Goal: Task Accomplishment & Management: Use online tool/utility

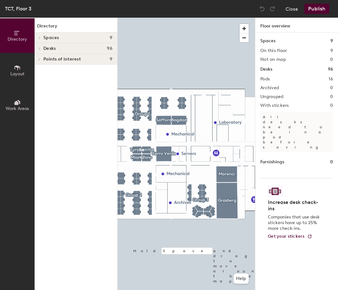
click at [39, 48] on icon at bounding box center [39, 48] width 3 height 3
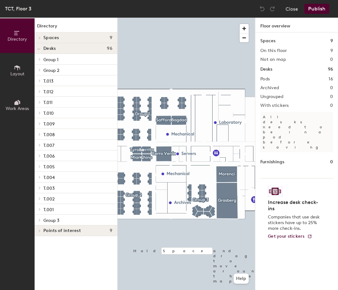
click at [39, 58] on icon at bounding box center [39, 59] width 3 height 3
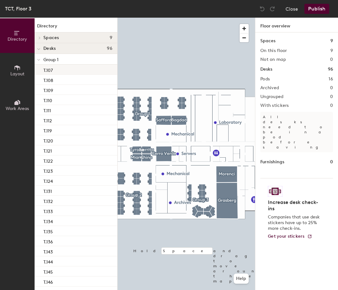
click at [68, 72] on div "T.107" at bounding box center [76, 70] width 83 height 10
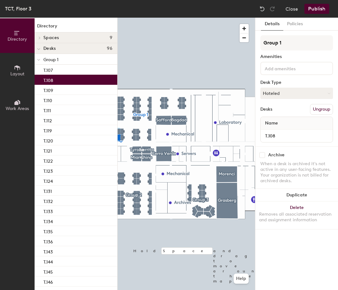
click at [70, 78] on div "T.108" at bounding box center [76, 80] width 83 height 10
click at [68, 91] on div "T.109" at bounding box center [76, 90] width 83 height 10
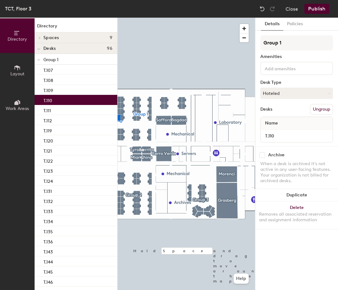
click at [66, 101] on div "T.110" at bounding box center [76, 100] width 83 height 10
click at [298, 24] on button "Policies" at bounding box center [295, 24] width 23 height 13
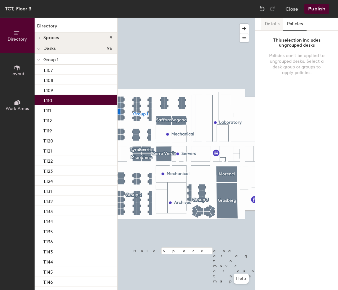
click at [271, 25] on button "Details" at bounding box center [272, 24] width 22 height 13
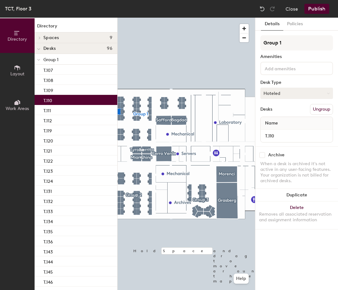
click at [289, 93] on button "Hoteled" at bounding box center [297, 93] width 73 height 11
click at [276, 130] on div "Hoteled" at bounding box center [292, 131] width 63 height 9
click at [319, 106] on button "Ungroup" at bounding box center [321, 109] width 23 height 11
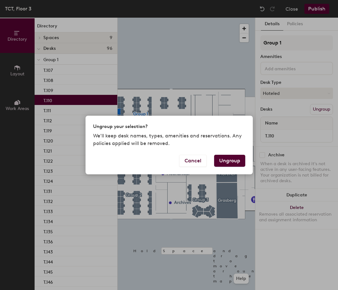
click at [222, 161] on button "Ungroup" at bounding box center [229, 161] width 31 height 12
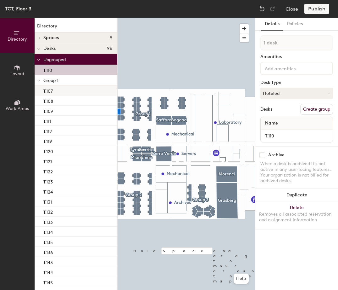
click at [58, 88] on div "T.107" at bounding box center [76, 90] width 83 height 10
click at [88, 70] on div "T.110" at bounding box center [76, 70] width 83 height 10
click at [86, 68] on div "T.110" at bounding box center [76, 70] width 83 height 10
click at [318, 108] on button "Create group" at bounding box center [317, 109] width 33 height 11
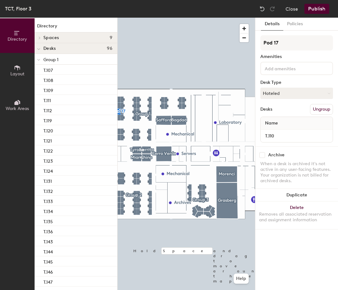
click at [321, 109] on button "Ungroup" at bounding box center [321, 109] width 23 height 11
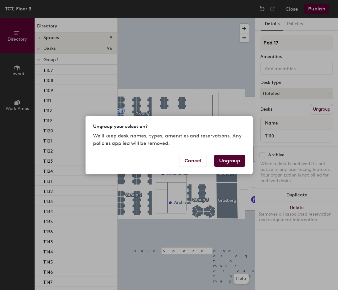
click at [229, 158] on button "Ungroup" at bounding box center [229, 161] width 31 height 12
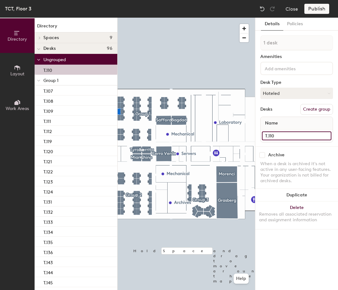
click at [276, 136] on input "T.110" at bounding box center [297, 135] width 70 height 9
click at [296, 157] on div "Archive" at bounding box center [297, 155] width 73 height 6
click at [40, 80] on icon at bounding box center [38, 80] width 3 height 3
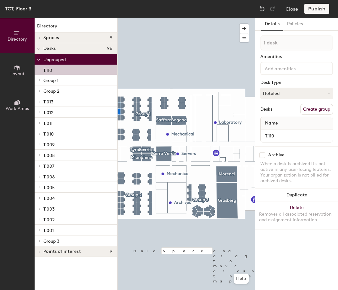
drag, startPoint x: 50, startPoint y: 69, endPoint x: 86, endPoint y: 62, distance: 36.9
click at [86, 62] on p "Ungrouped" at bounding box center [77, 59] width 69 height 8
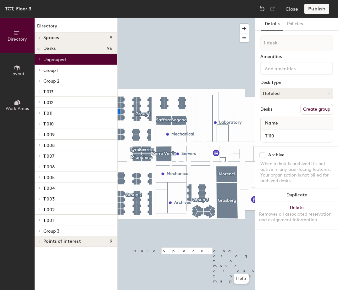
click at [39, 59] on icon at bounding box center [39, 59] width 3 height 3
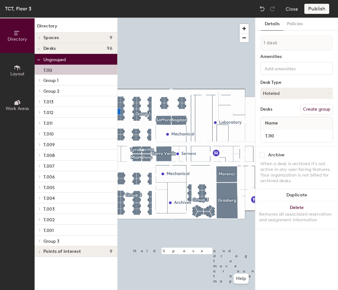
click at [40, 80] on icon at bounding box center [39, 80] width 1 height 3
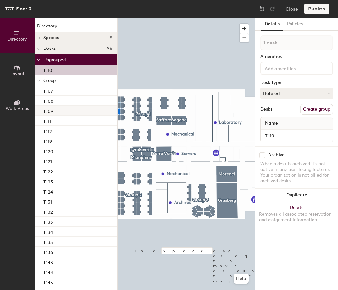
drag, startPoint x: 66, startPoint y: 69, endPoint x: 64, endPoint y: 108, distance: 38.8
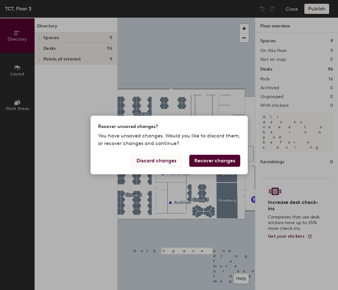
click at [155, 158] on button "Discard changes" at bounding box center [156, 161] width 51 height 12
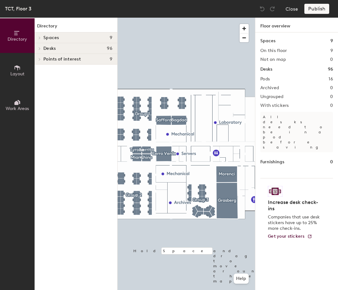
click at [41, 48] on span at bounding box center [39, 48] width 5 height 3
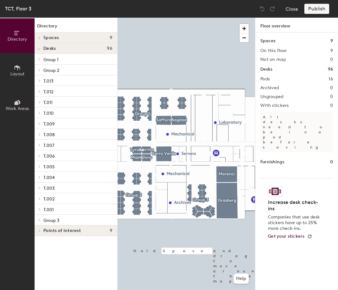
click at [40, 60] on icon at bounding box center [39, 59] width 3 height 3
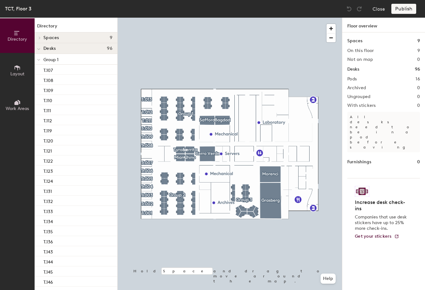
click at [22, 69] on button "Layout" at bounding box center [17, 70] width 35 height 35
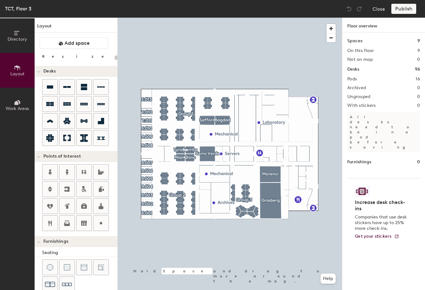
click at [16, 103] on icon at bounding box center [16, 103] width 4 height 4
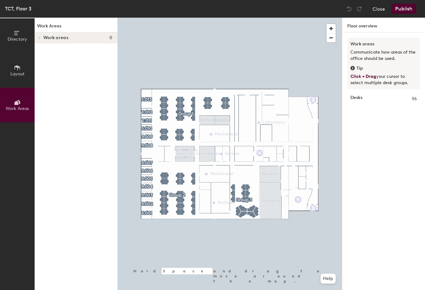
click at [10, 34] on button "Directory" at bounding box center [17, 35] width 35 height 35
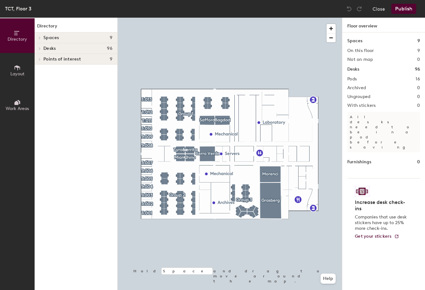
click at [38, 39] on span at bounding box center [39, 37] width 5 height 3
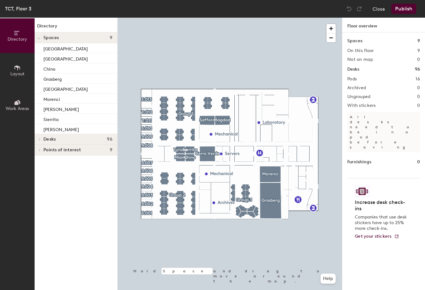
click at [38, 39] on icon at bounding box center [38, 38] width 3 height 3
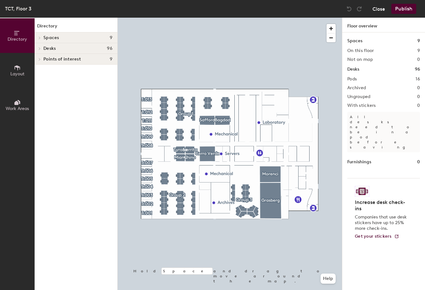
click at [338, 9] on button "Close" at bounding box center [379, 9] width 13 height 10
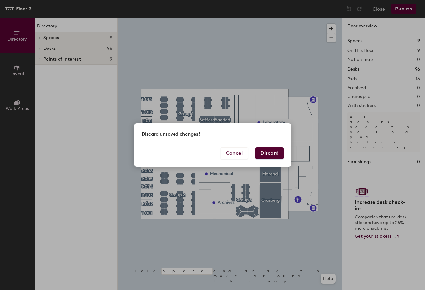
click at [275, 153] on button "Discard" at bounding box center [270, 153] width 28 height 12
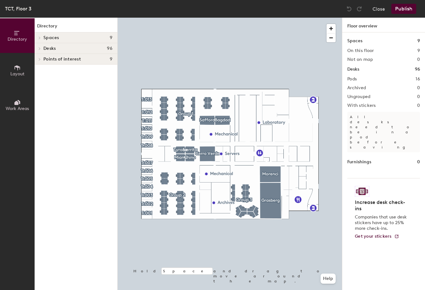
click at [41, 47] on icon at bounding box center [39, 48] width 3 height 3
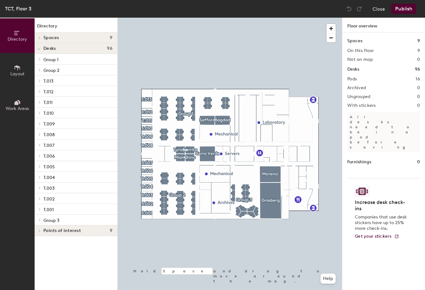
click at [50, 220] on span "Group 3" at bounding box center [51, 220] width 16 height 5
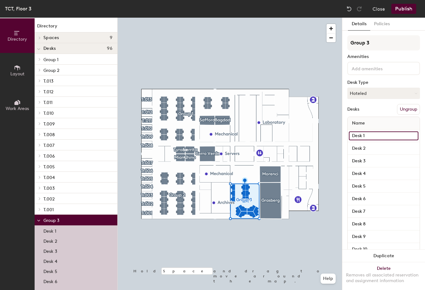
click at [372, 138] on input "Desk 1" at bounding box center [384, 135] width 70 height 9
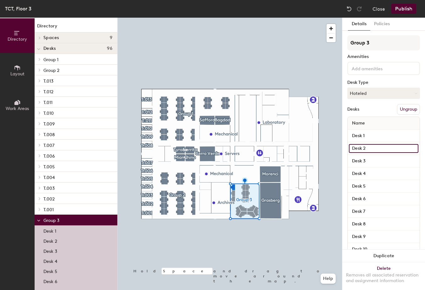
click at [373, 149] on input "Desk 2" at bounding box center [384, 148] width 70 height 9
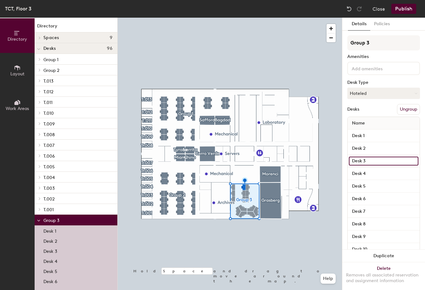
click at [373, 161] on input "Desk 3" at bounding box center [384, 160] width 70 height 9
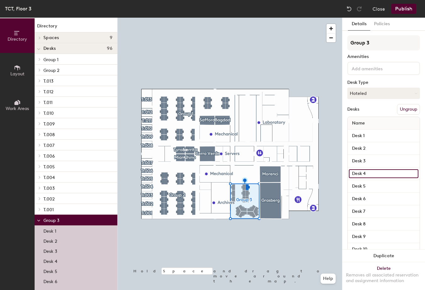
click at [373, 172] on input "Desk 4" at bounding box center [384, 173] width 70 height 9
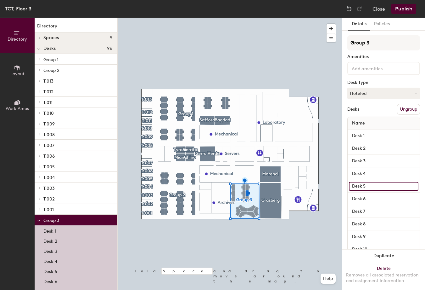
click at [371, 185] on input "Desk 5" at bounding box center [384, 186] width 70 height 9
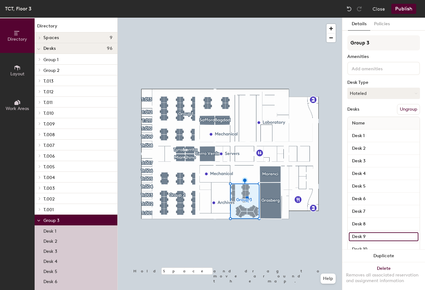
click at [365, 235] on input "Desk 9" at bounding box center [384, 236] width 70 height 9
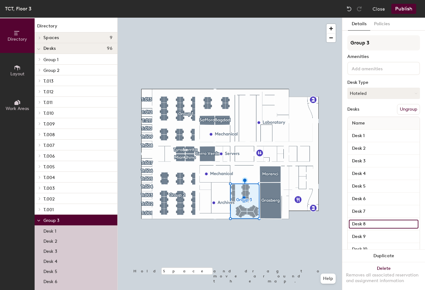
click at [366, 222] on input "Desk 8" at bounding box center [384, 223] width 70 height 9
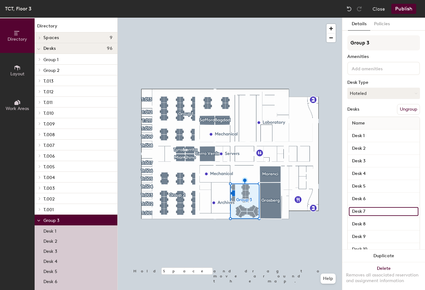
click at [369, 212] on input "Desk 7" at bounding box center [384, 211] width 70 height 9
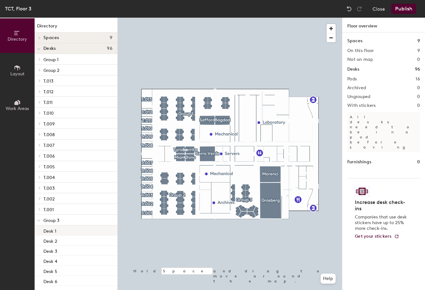
click at [56, 229] on p "Desk 1" at bounding box center [49, 229] width 13 height 7
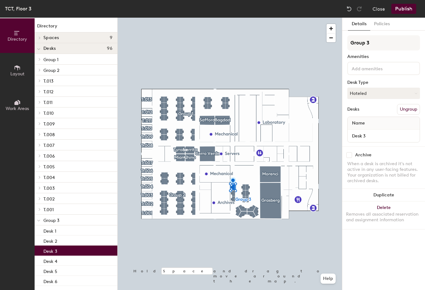
click at [57, 252] on p "Desk 3" at bounding box center [50, 250] width 14 height 7
click at [60, 238] on div "Desk 2" at bounding box center [76, 240] width 83 height 10
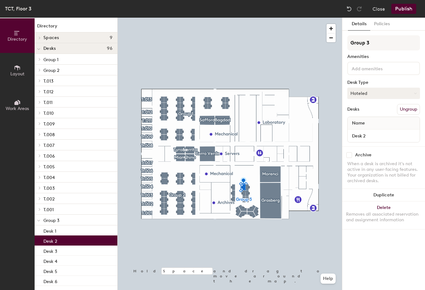
click at [374, 93] on button "Hoteled" at bounding box center [384, 93] width 73 height 11
click at [360, 122] on div "Hot" at bounding box center [379, 121] width 63 height 9
click at [373, 92] on button "Hot" at bounding box center [384, 93] width 73 height 11
click at [368, 131] on div "Hoteled" at bounding box center [379, 131] width 63 height 9
click at [21, 104] on button "Work Areas" at bounding box center [17, 105] width 35 height 35
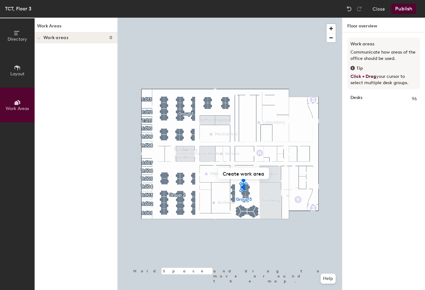
click at [18, 70] on icon at bounding box center [17, 67] width 7 height 7
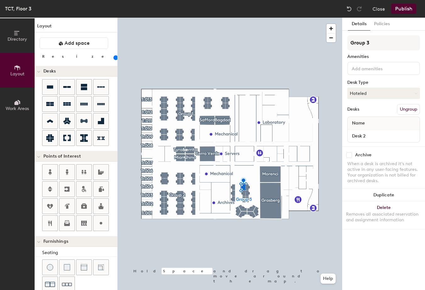
click at [19, 35] on icon at bounding box center [17, 33] width 7 height 7
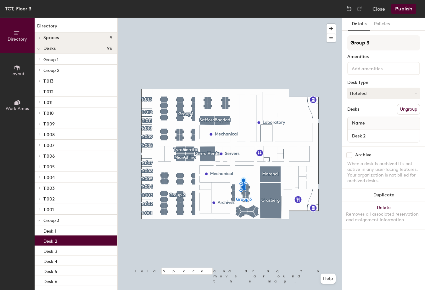
click at [52, 77] on p "T.013" at bounding box center [77, 81] width 69 height 8
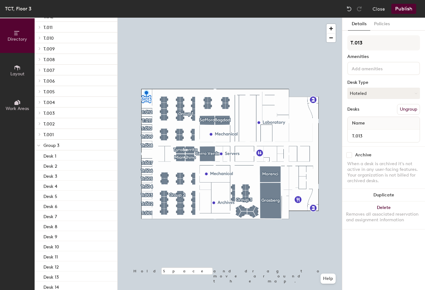
scroll to position [112, 0]
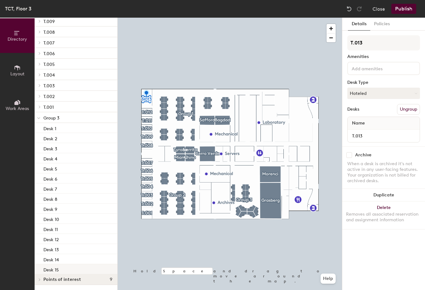
click at [54, 268] on p "Desk 15" at bounding box center [50, 268] width 15 height 7
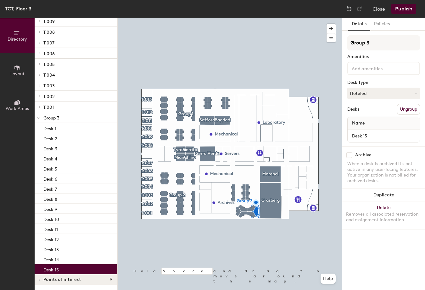
click at [38, 279] on icon at bounding box center [39, 279] width 3 height 3
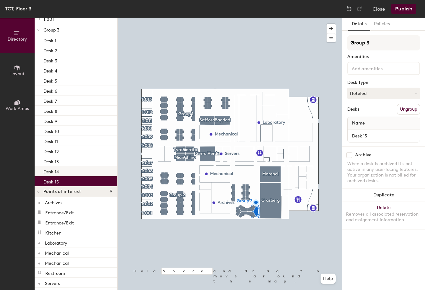
scroll to position [203, 0]
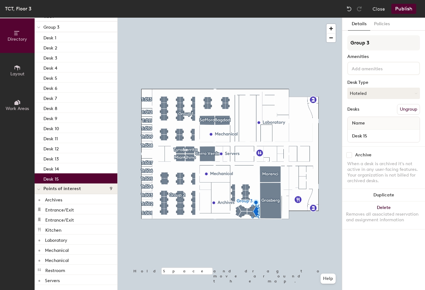
click at [37, 190] on icon at bounding box center [38, 189] width 3 height 3
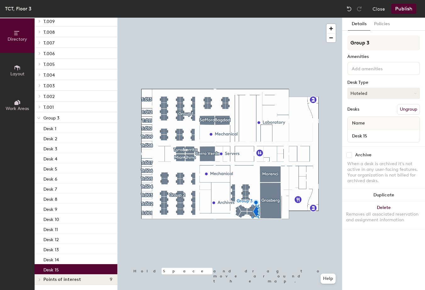
click at [362, 92] on button "Hoteled" at bounding box center [384, 93] width 73 height 11
click at [364, 113] on div "Assigned" at bounding box center [379, 112] width 63 height 9
click at [372, 93] on button "Assigned" at bounding box center [384, 93] width 73 height 11
click at [365, 130] on div "Hoteled" at bounding box center [379, 131] width 63 height 9
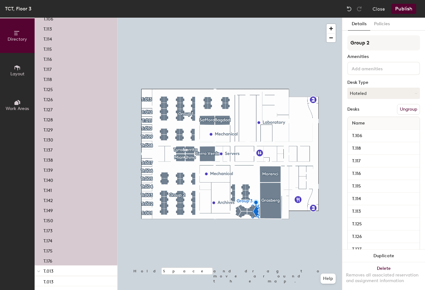
scroll to position [415, 0]
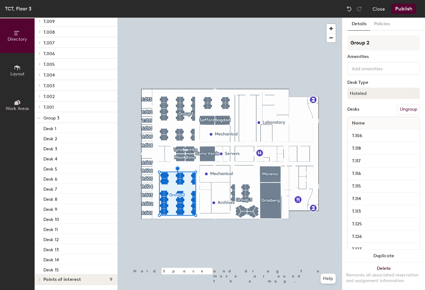
click at [38, 118] on icon at bounding box center [38, 118] width 3 height 3
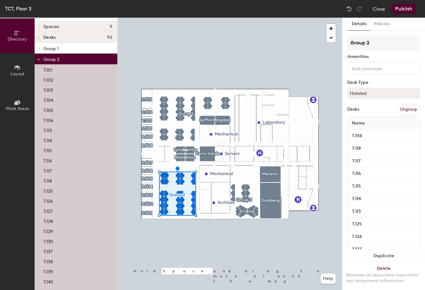
scroll to position [0, 0]
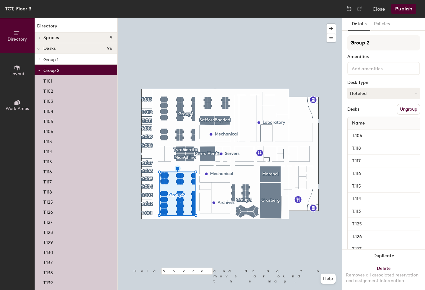
click at [67, 70] on p "Group 2" at bounding box center [77, 70] width 69 height 8
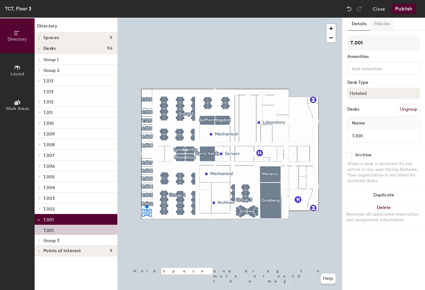
click at [389, 30] on button "Policies" at bounding box center [382, 24] width 23 height 13
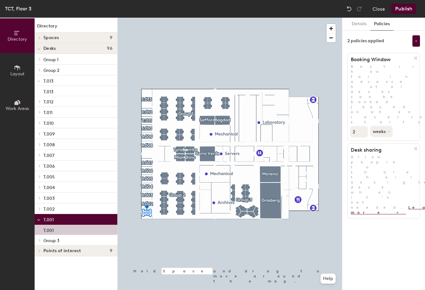
click at [358, 205] on link "Learn more >" at bounding box center [401, 209] width 101 height 9
click at [389, 126] on button "weeks" at bounding box center [383, 131] width 24 height 11
click at [403, 124] on div "2 weeks months weeks days hours minutes" at bounding box center [384, 130] width 72 height 13
click at [360, 25] on button "Details" at bounding box center [359, 24] width 22 height 13
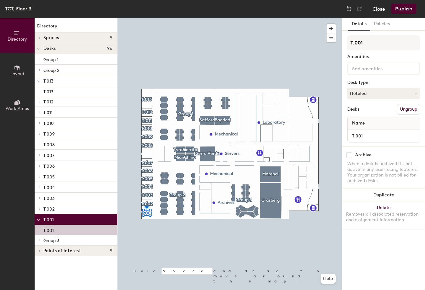
click at [381, 9] on button "Close" at bounding box center [379, 9] width 13 height 10
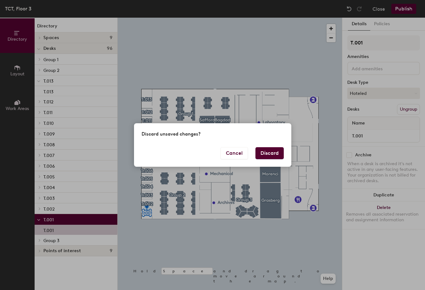
click at [273, 152] on button "Discard" at bounding box center [270, 153] width 28 height 12
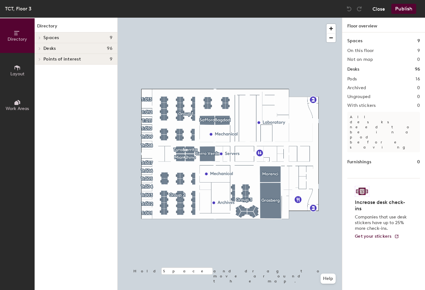
click at [382, 10] on button "Close" at bounding box center [379, 9] width 13 height 10
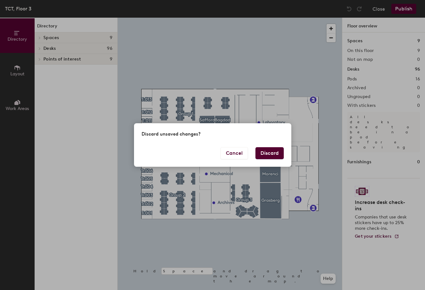
click at [268, 149] on button "Discard" at bounding box center [270, 153] width 28 height 12
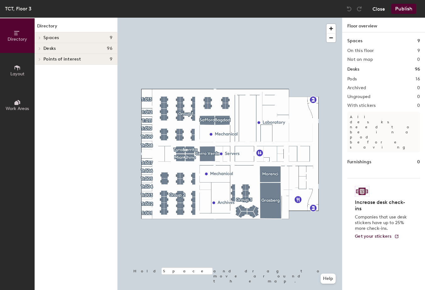
click at [380, 9] on button "Close" at bounding box center [379, 9] width 13 height 10
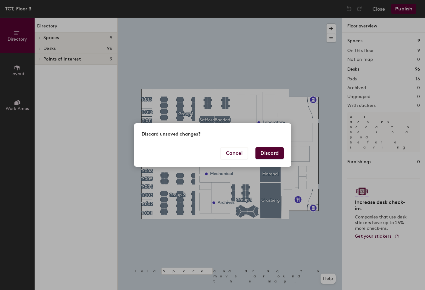
click at [269, 149] on button "Discard" at bounding box center [270, 153] width 28 height 12
